Goal: Information Seeking & Learning: Understand process/instructions

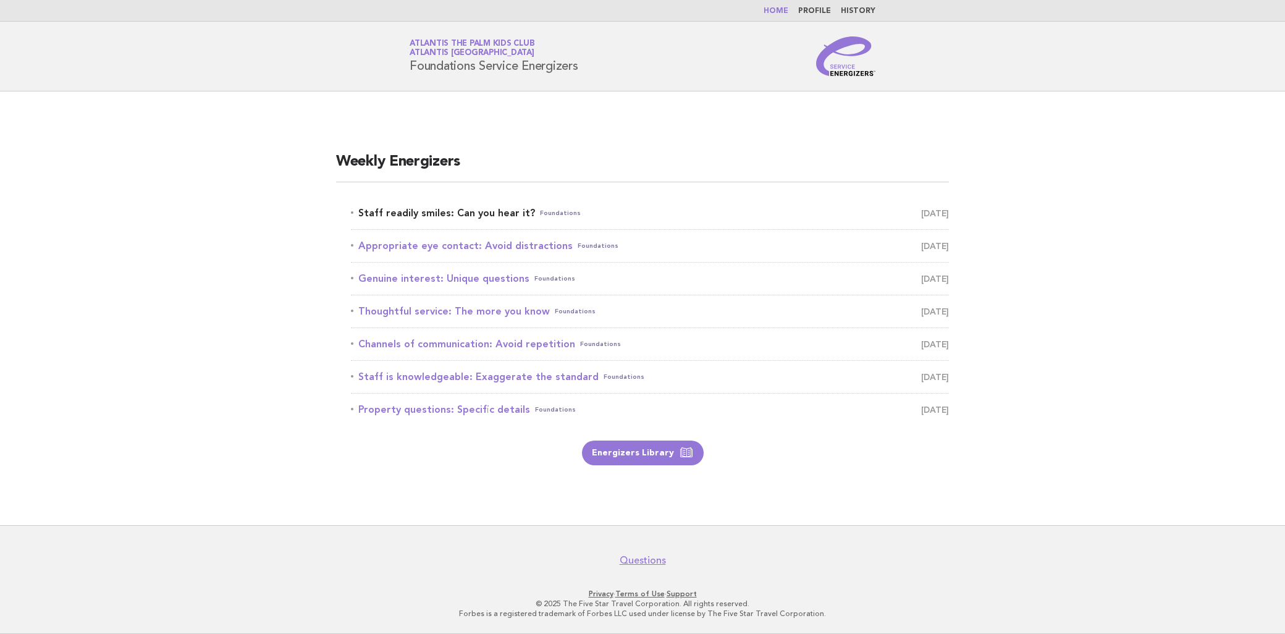
click at [459, 209] on link "Staff readily smiles: Can you hear it? Foundations [DATE]" at bounding box center [650, 212] width 598 height 17
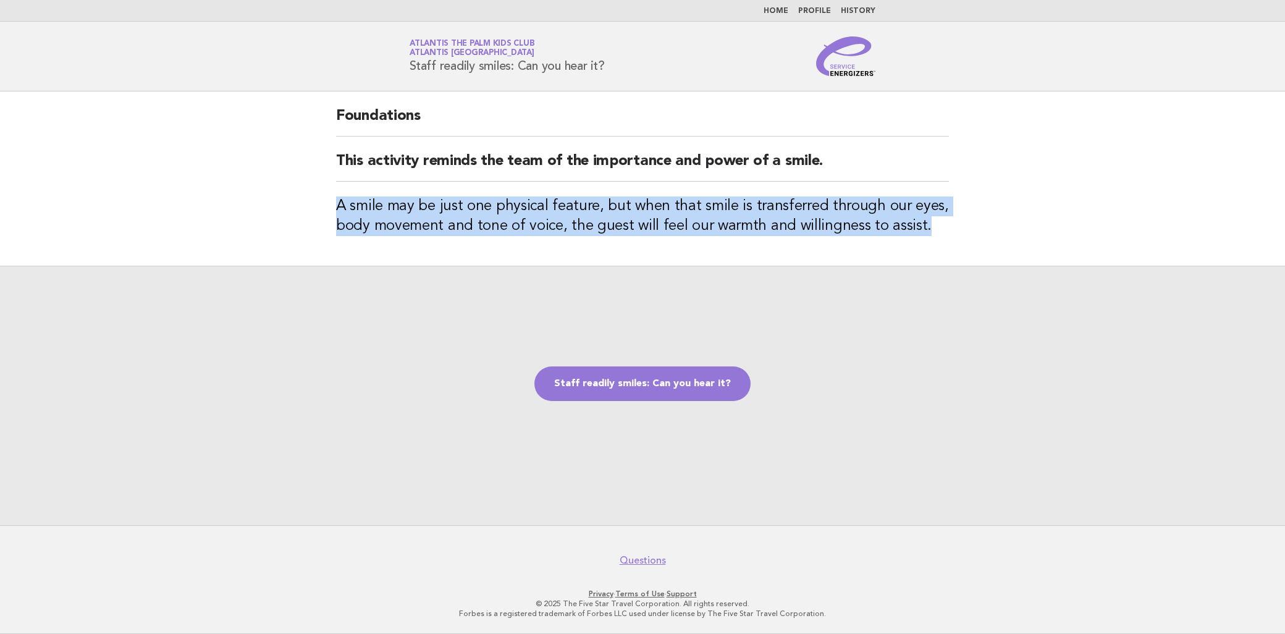
drag, startPoint x: 326, startPoint y: 211, endPoint x: 946, endPoint y: 221, distance: 619.6
click at [946, 221] on div "Foundations This activity reminds the team of the importance and power of a smi…" at bounding box center [642, 178] width 642 height 174
copy h3 "A smile may be just one physical feature, but when that smile is transferred th…"
click at [677, 393] on link "Staff readily smiles: Can you hear it?" at bounding box center [642, 383] width 216 height 35
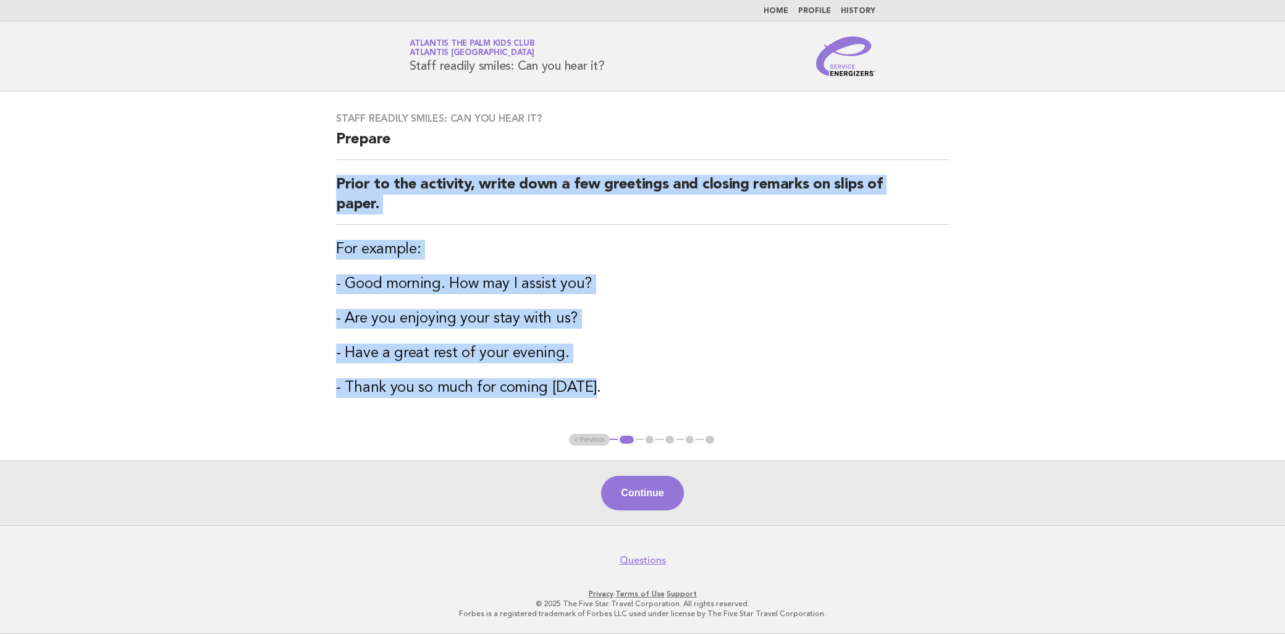
drag, startPoint x: 319, startPoint y: 176, endPoint x: 609, endPoint y: 374, distance: 350.7
click at [609, 374] on main "Staff readily smiles: Can you hear it? Prepare Prior to the activity, write dow…" at bounding box center [642, 308] width 1285 height 434
copy div "Prior to the activity, write down a few greetings and closing remarks on slips …"
click at [862, 309] on h3 "- Are you enjoying your stay with us?" at bounding box center [642, 319] width 613 height 20
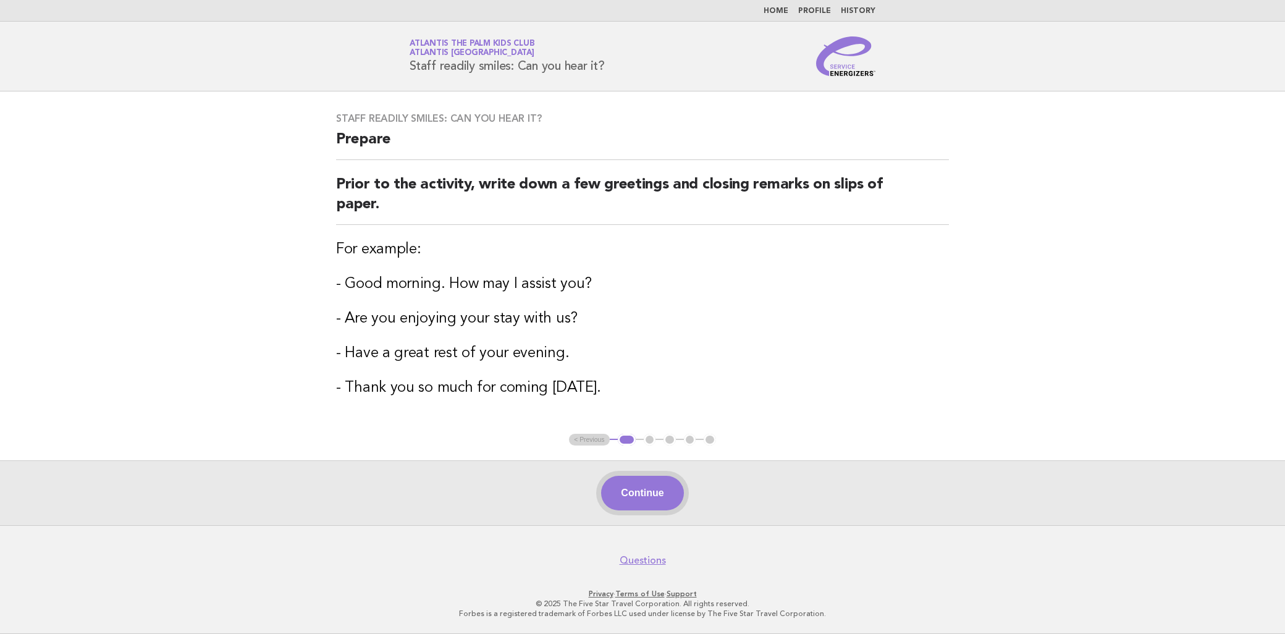
click at [663, 500] on button "Continue" at bounding box center [642, 493] width 82 height 35
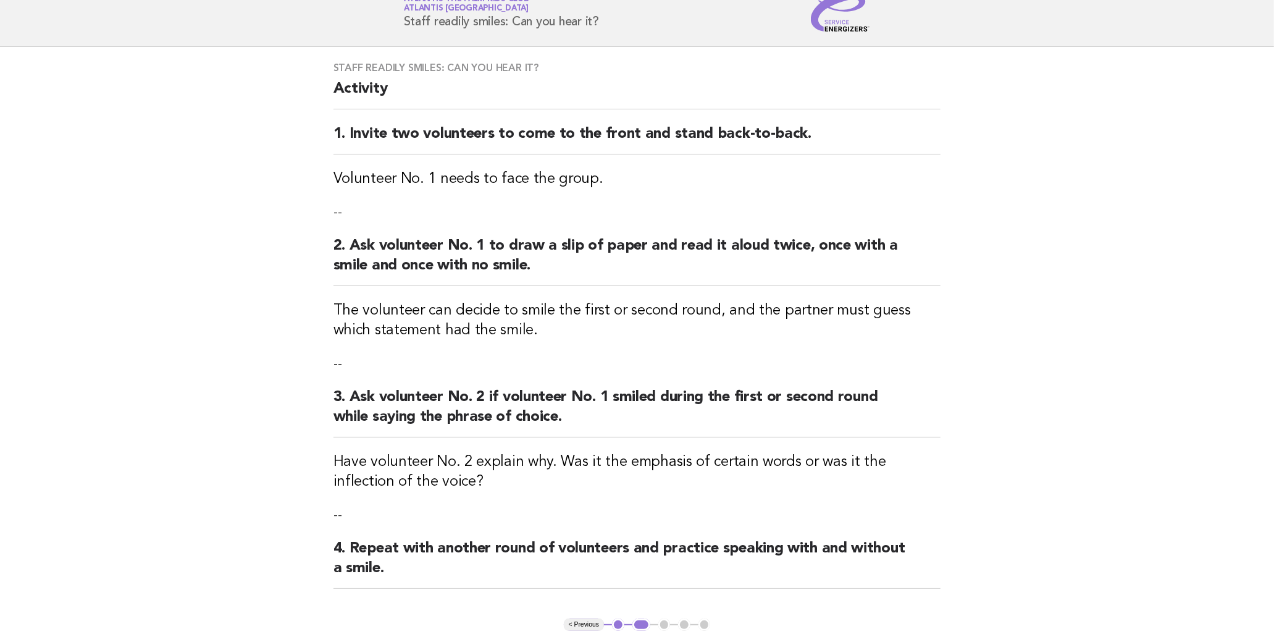
scroll to position [69, 0]
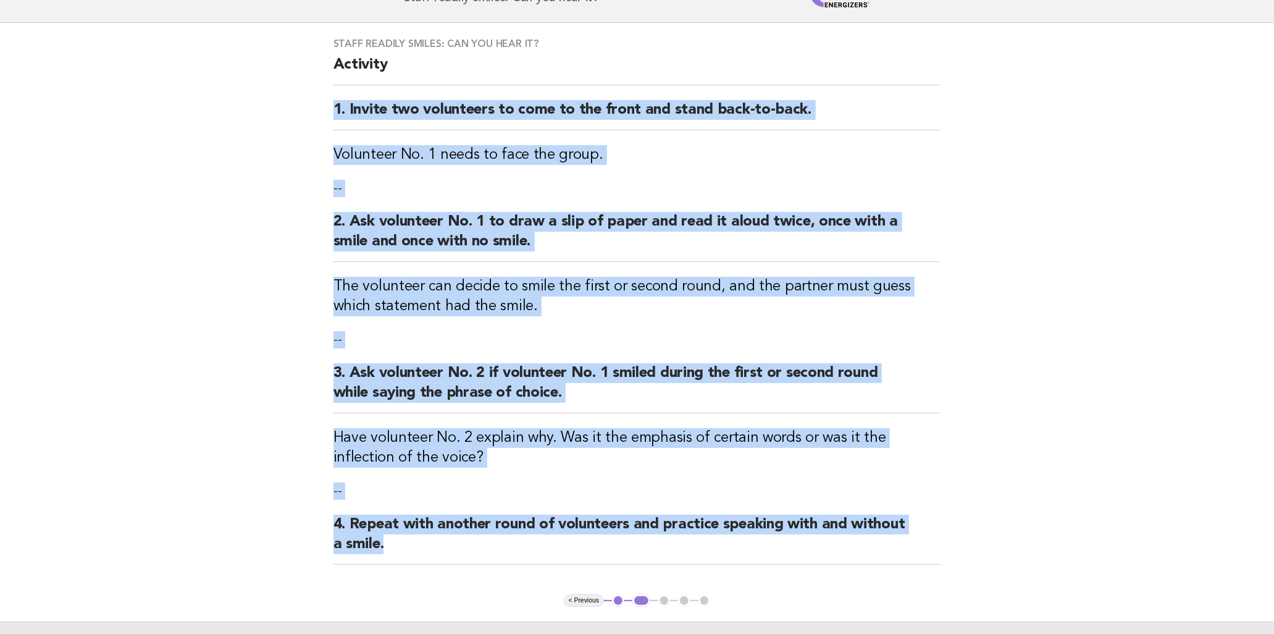
drag, startPoint x: 318, startPoint y: 106, endPoint x: 748, endPoint y: 544, distance: 613.7
click at [748, 544] on div "Staff readily smiles: Can you hear it? Activity 1. Invite two volunteers to com…" at bounding box center [637, 308] width 637 height 571
copy div "1. Invite two volunteers to come to the front and stand back-to-back. Volunteer…"
click at [853, 304] on h3 "The volunteer can decide to smile the first or second round, and the partner mu…" at bounding box center [638, 297] width 608 height 40
